Goal: Task Accomplishment & Management: Complete application form

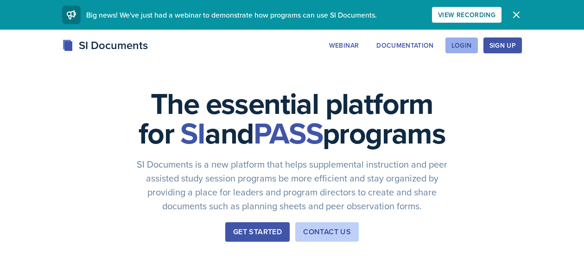
click at [467, 44] on div "Login" at bounding box center [462, 45] width 20 height 7
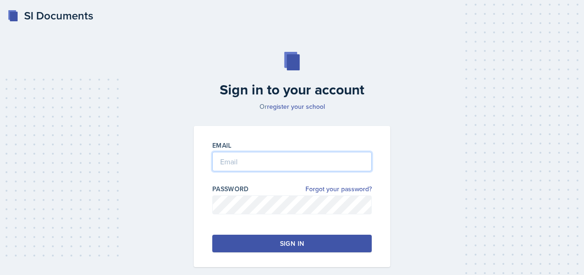
click at [280, 163] on input "email" at bounding box center [292, 161] width 160 height 19
type input "S569800@nwmissouri.edu"
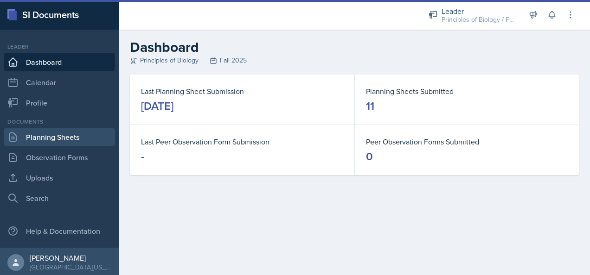
click at [45, 136] on link "Planning Sheets" at bounding box center [59, 137] width 111 height 19
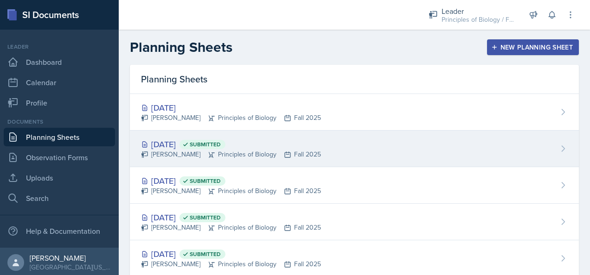
click at [287, 147] on div "Sep 25th, 2025 Submitted" at bounding box center [231, 144] width 180 height 13
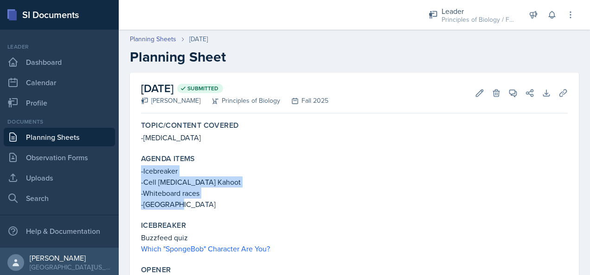
drag, startPoint x: 171, startPoint y: 204, endPoint x: 141, endPoint y: 172, distance: 44.0
click at [141, 172] on div "Agenda items -Icebreaker -Cell organelle Kahoot -Whiteboard races -Cell City" at bounding box center [354, 182] width 434 height 63
copy div "-Icebreaker -Cell organelle Kahoot -Whiteboard races -Cell City"
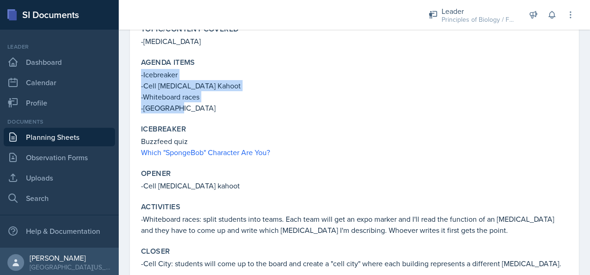
scroll to position [127, 0]
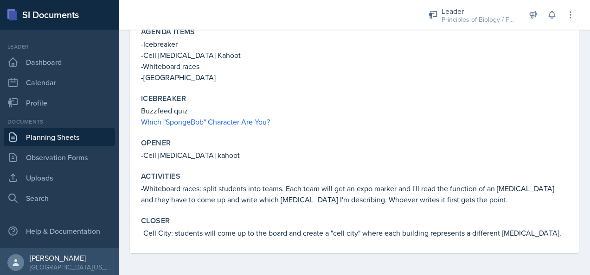
click at [295, 106] on p "Buzzfeed quiz" at bounding box center [354, 110] width 427 height 11
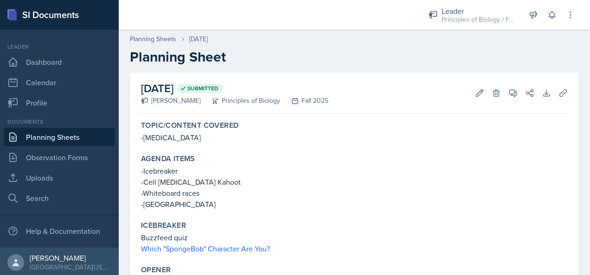
click at [36, 138] on link "Planning Sheets" at bounding box center [59, 137] width 111 height 19
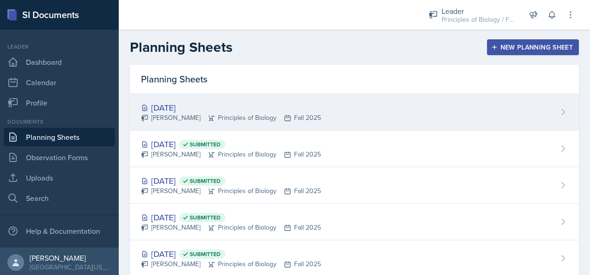
click at [264, 103] on div "[DATE]" at bounding box center [231, 108] width 180 height 13
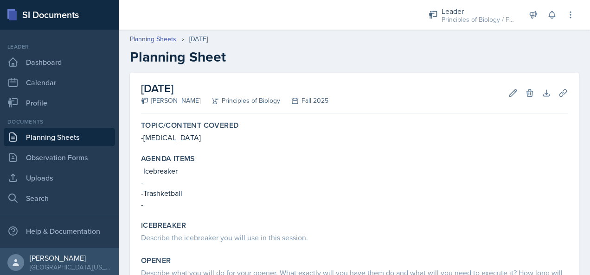
click at [73, 135] on link "Planning Sheets" at bounding box center [59, 137] width 111 height 19
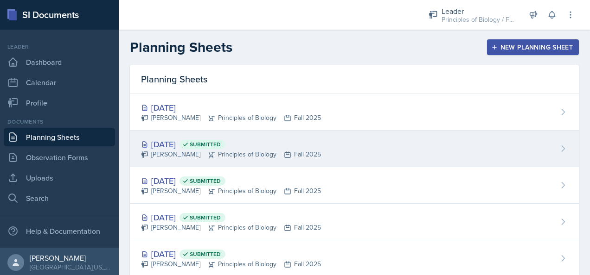
click at [225, 148] on span "Submitted" at bounding box center [202, 144] width 46 height 9
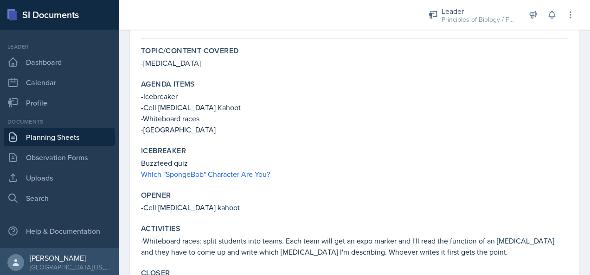
scroll to position [75, 0]
drag, startPoint x: 212, startPoint y: 108, endPoint x: 145, endPoint y: 108, distance: 67.7
click at [145, 108] on p "-Cell [MEDICAL_DATA] Kahoot" at bounding box center [354, 107] width 427 height 11
copy p "Cell organelle Kahoot"
click at [273, 135] on div "Agenda items -Icebreaker -Cell organelle Kahoot -Whiteboard races -Cell City" at bounding box center [354, 107] width 434 height 63
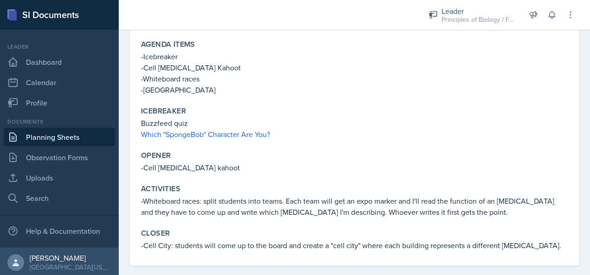
scroll to position [127, 0]
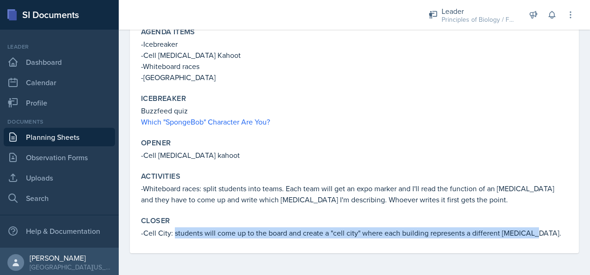
drag, startPoint x: 532, startPoint y: 234, endPoint x: 173, endPoint y: 231, distance: 359.0
click at [173, 231] on p "-Cell City: students will come up to the board and create a "cell city" where e…" at bounding box center [354, 233] width 427 height 11
copy p "students will come up to the board and create a "cell city" where each building…"
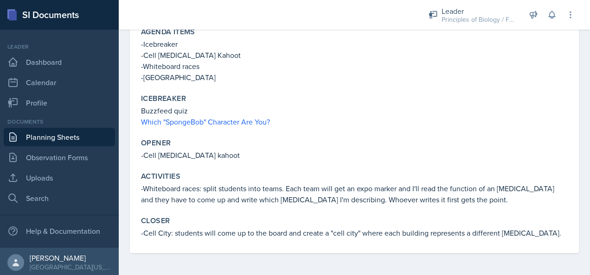
click at [274, 157] on p "-Cell organelle kahoot" at bounding box center [354, 155] width 427 height 11
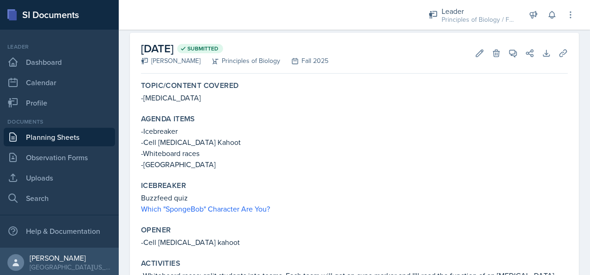
scroll to position [0, 0]
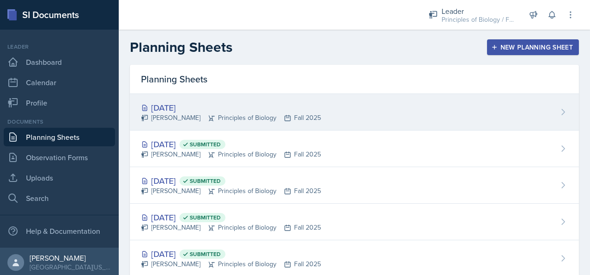
click at [296, 107] on div "[DATE]" at bounding box center [231, 108] width 180 height 13
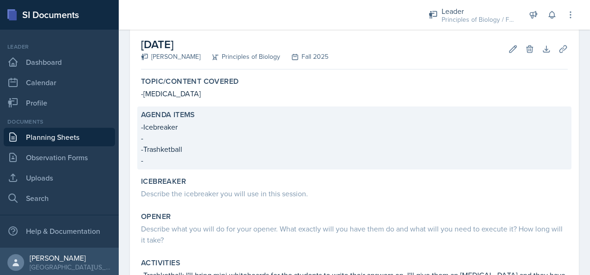
scroll to position [56, 0]
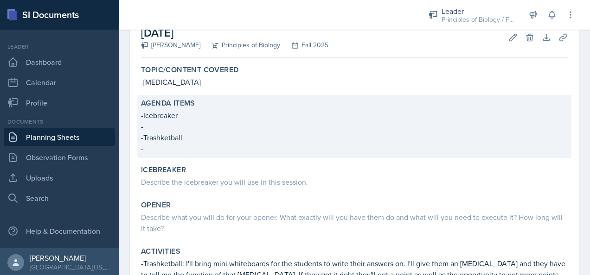
click at [153, 125] on p "-" at bounding box center [354, 126] width 427 height 11
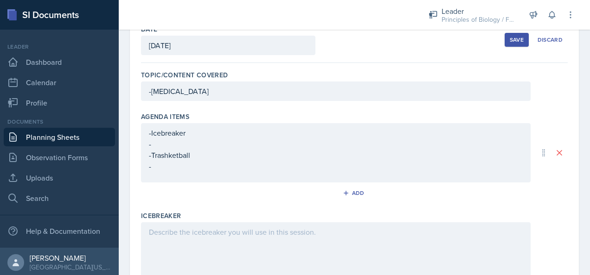
scroll to position [52, 0]
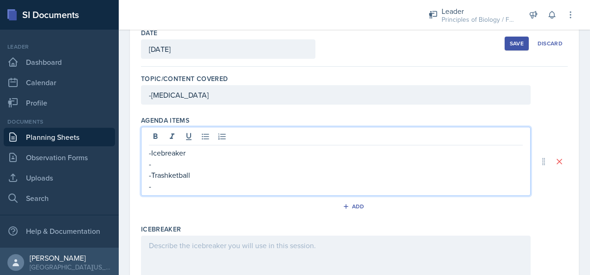
click at [165, 150] on div "-Icebreaker - -Trashketball -" at bounding box center [336, 169] width 374 height 45
paste div
click at [156, 187] on p "-" at bounding box center [336, 186] width 374 height 11
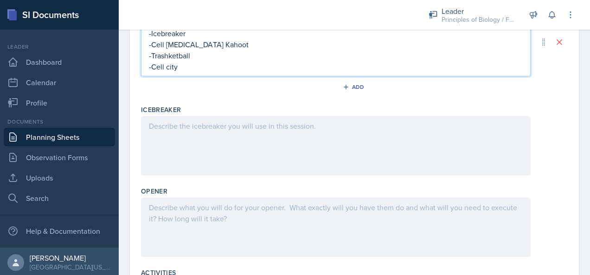
click at [161, 212] on div at bounding box center [336, 227] width 390 height 59
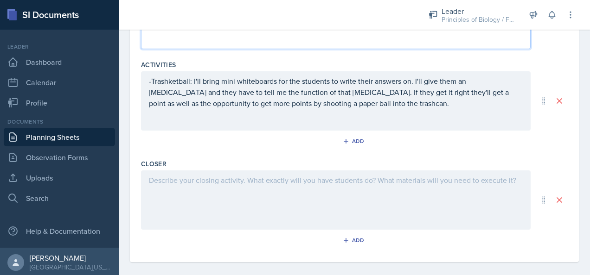
scroll to position [370, 0]
click at [244, 181] on div at bounding box center [336, 200] width 390 height 59
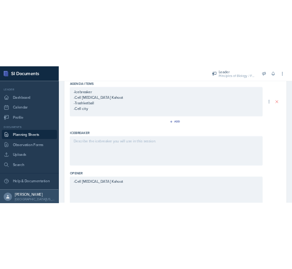
scroll to position [129, 0]
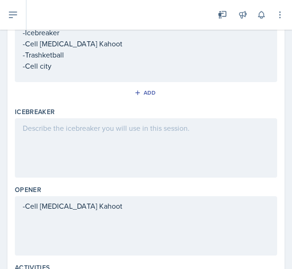
click at [136, 132] on div at bounding box center [146, 147] width 263 height 59
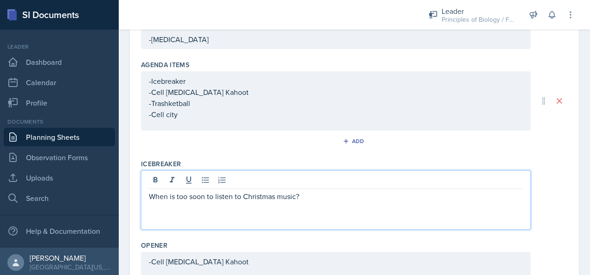
scroll to position [0, 0]
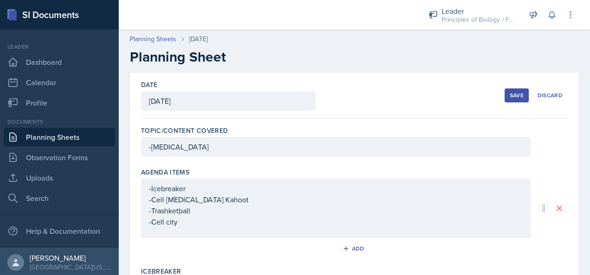
click at [505, 90] on button "Save" at bounding box center [517, 96] width 24 height 14
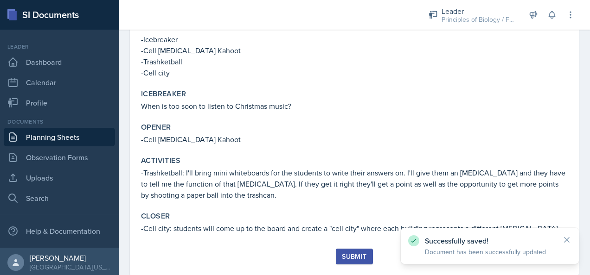
scroll to position [154, 0]
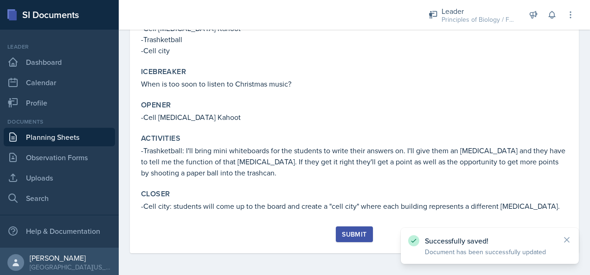
click at [350, 237] on div "Submit" at bounding box center [354, 234] width 25 height 7
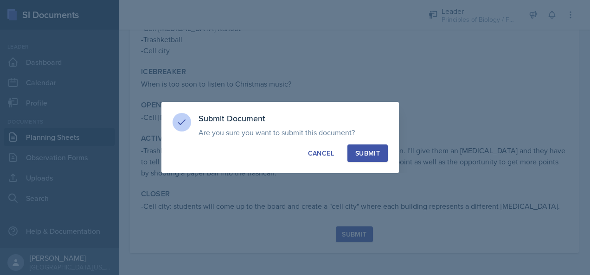
click at [378, 151] on div "Submit" at bounding box center [367, 153] width 25 height 9
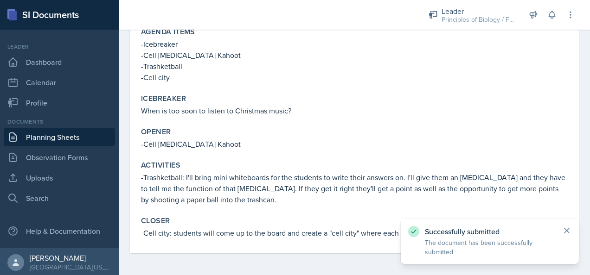
click at [565, 229] on icon at bounding box center [566, 231] width 5 height 5
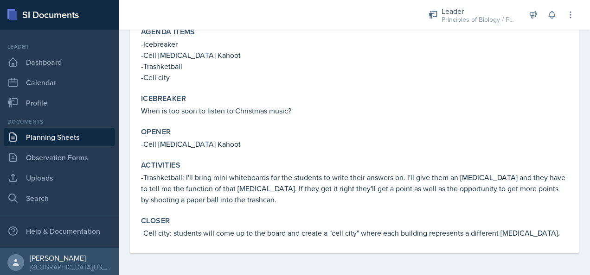
click at [71, 137] on link "Planning Sheets" at bounding box center [59, 137] width 111 height 19
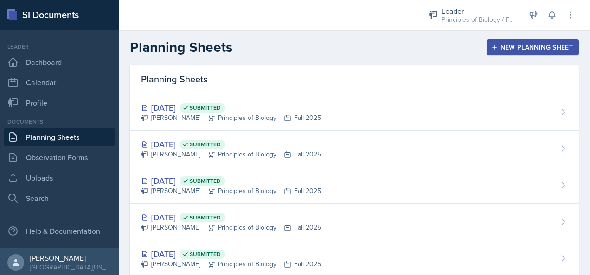
click at [551, 45] on div "New Planning Sheet" at bounding box center [533, 47] width 80 height 7
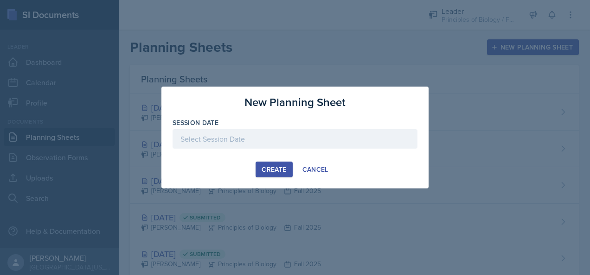
click at [291, 136] on div at bounding box center [295, 138] width 245 height 19
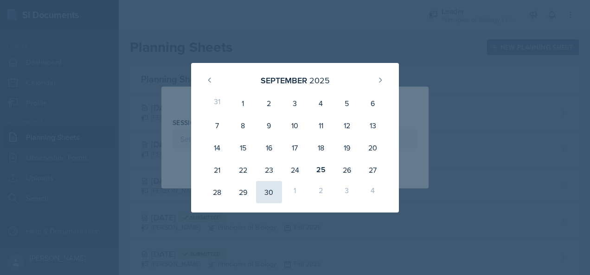
click at [265, 193] on div "30" at bounding box center [269, 192] width 26 height 22
type input "[DATE]"
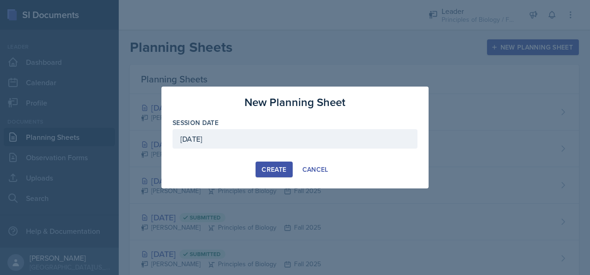
click at [275, 167] on div "Create" at bounding box center [274, 169] width 25 height 7
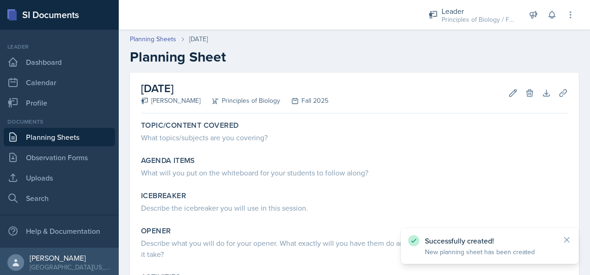
click at [51, 135] on link "Planning Sheets" at bounding box center [59, 137] width 111 height 19
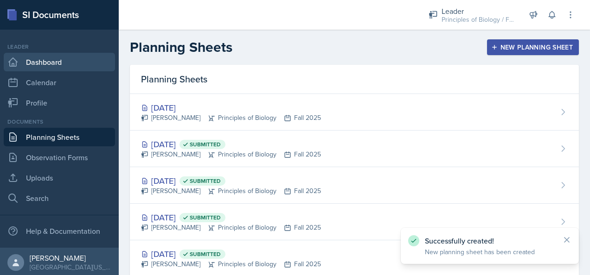
click at [55, 67] on link "Dashboard" at bounding box center [59, 62] width 111 height 19
